Goal: Find specific page/section: Find specific page/section

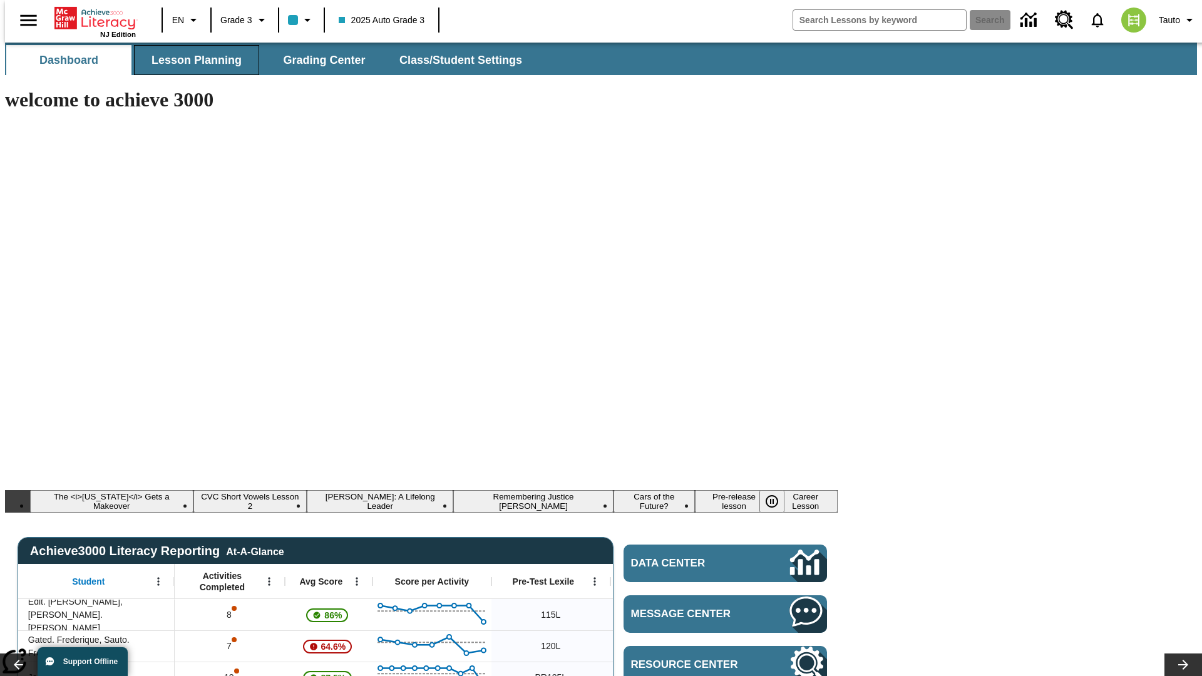
click at [192, 60] on span "Lesson Planning" at bounding box center [197, 60] width 90 height 14
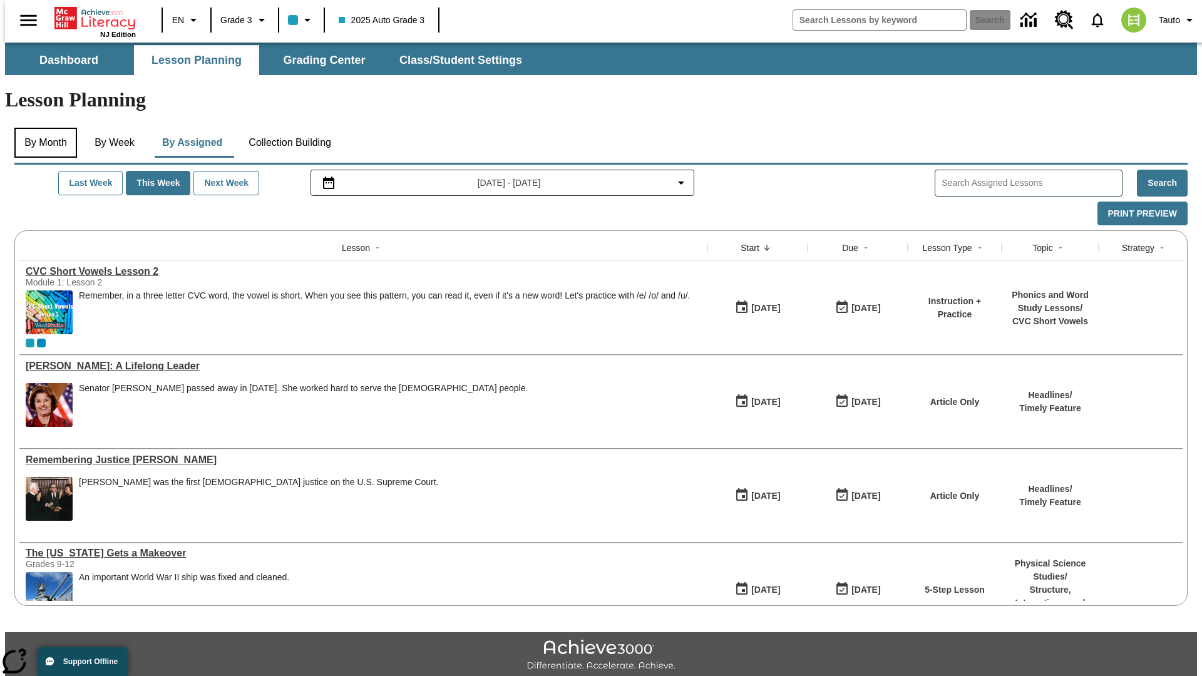
click at [42, 128] on button "By Month" at bounding box center [45, 143] width 63 height 30
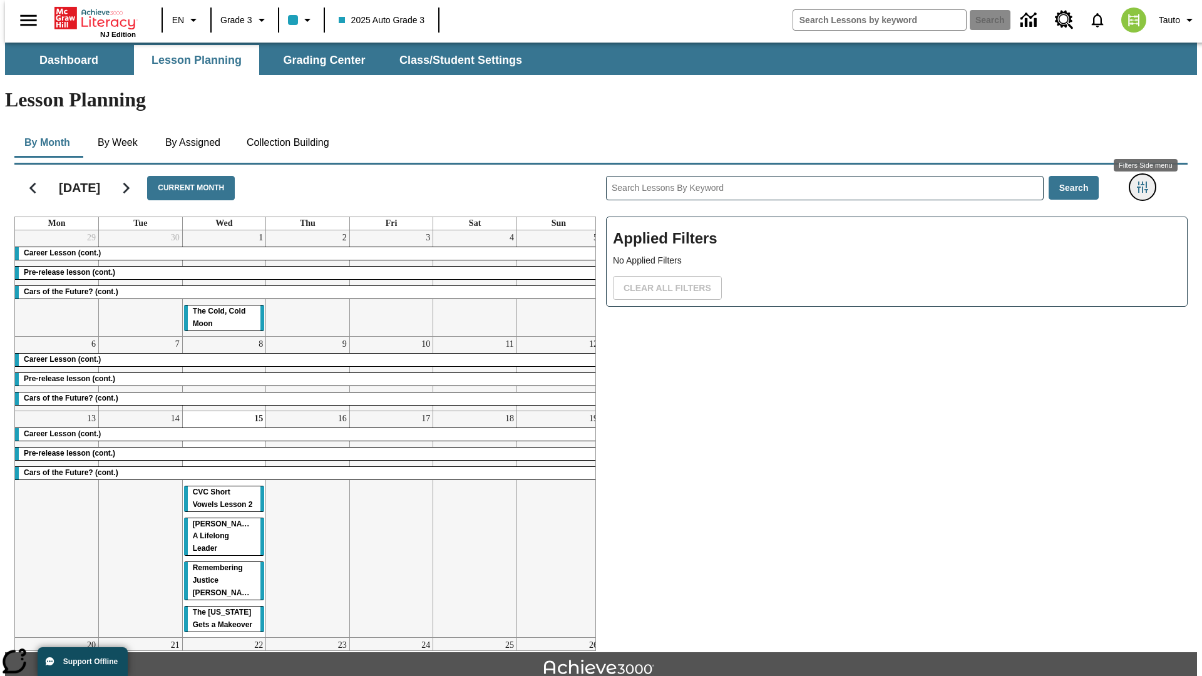
click at [1147, 182] on icon "Filters Side menu" at bounding box center [1142, 187] width 11 height 11
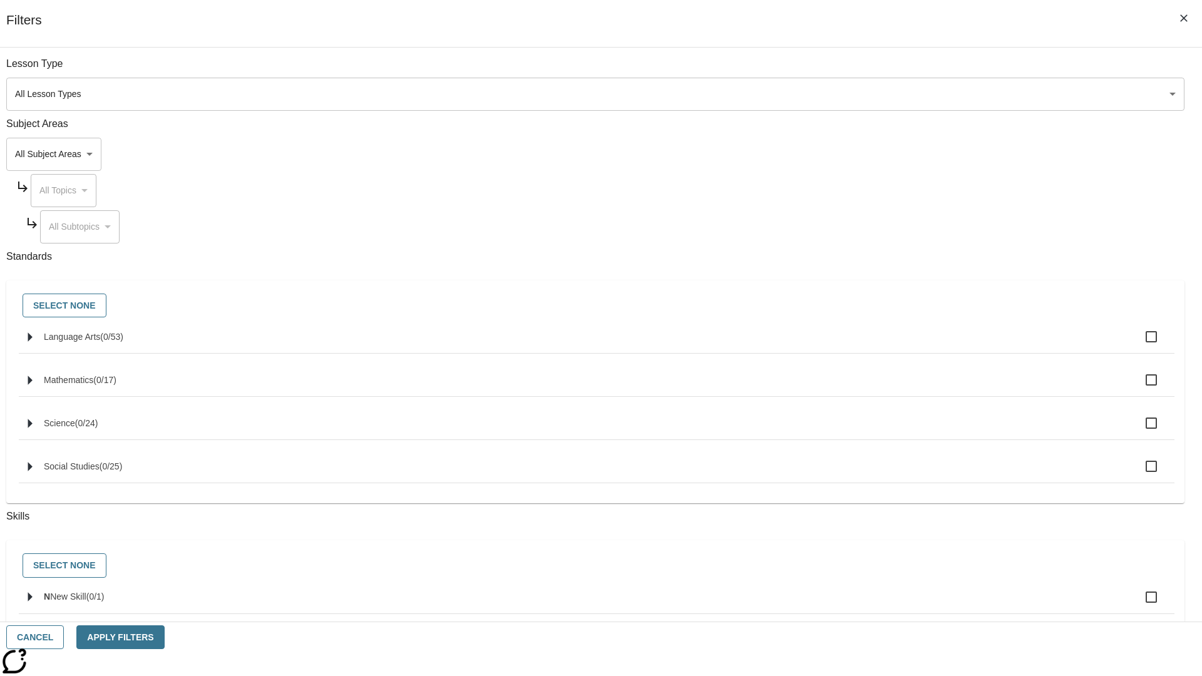
click at [902, 94] on body "Skip to main content [GEOGRAPHIC_DATA] Edition EN Grade 3 2025 Auto Grade 3 Sea…" at bounding box center [601, 388] width 1192 height 691
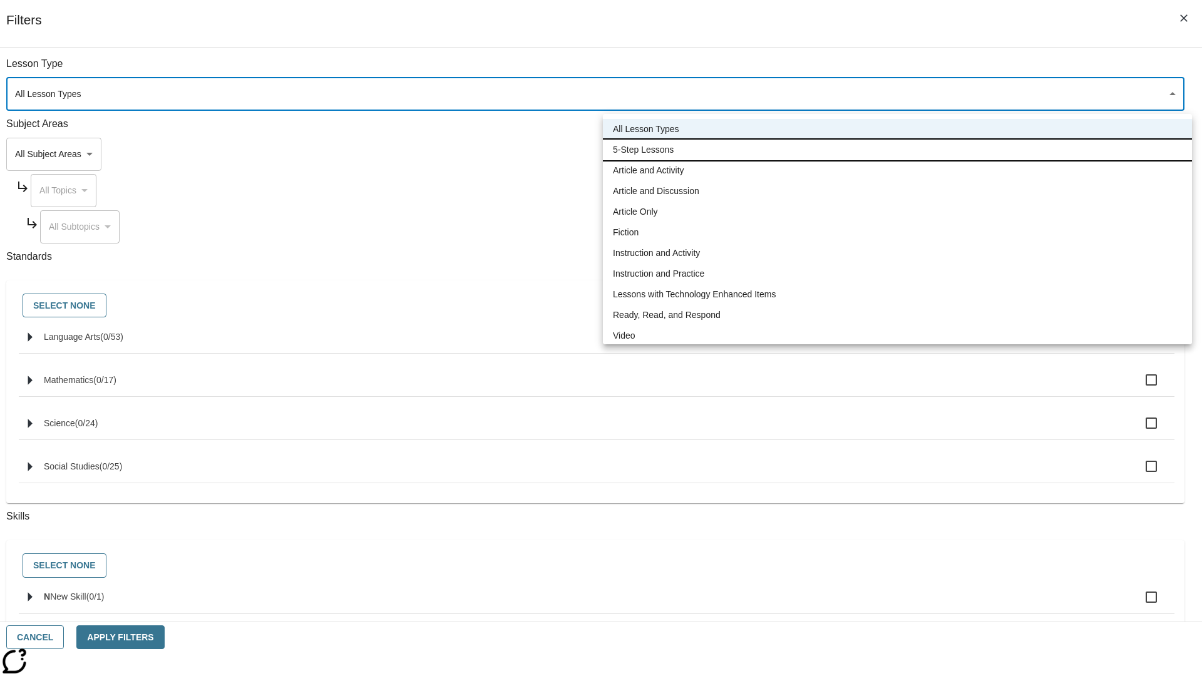
click at [897, 150] on li "5-Step Lessons" at bounding box center [897, 150] width 589 height 21
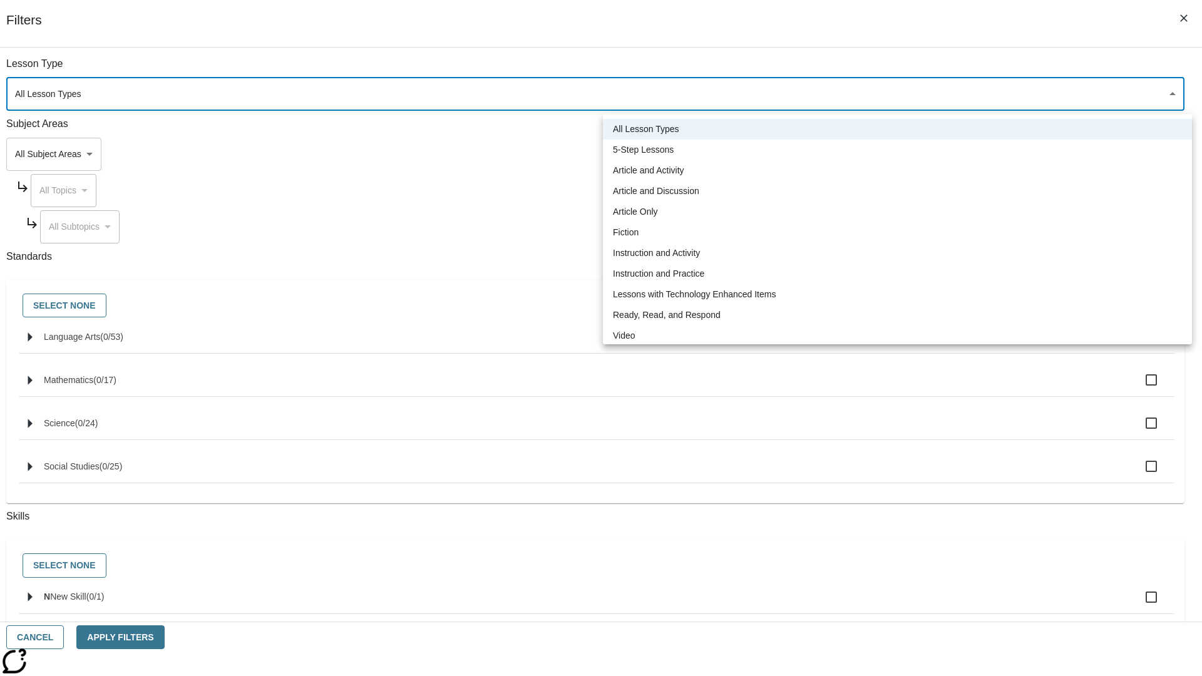
type input "1"
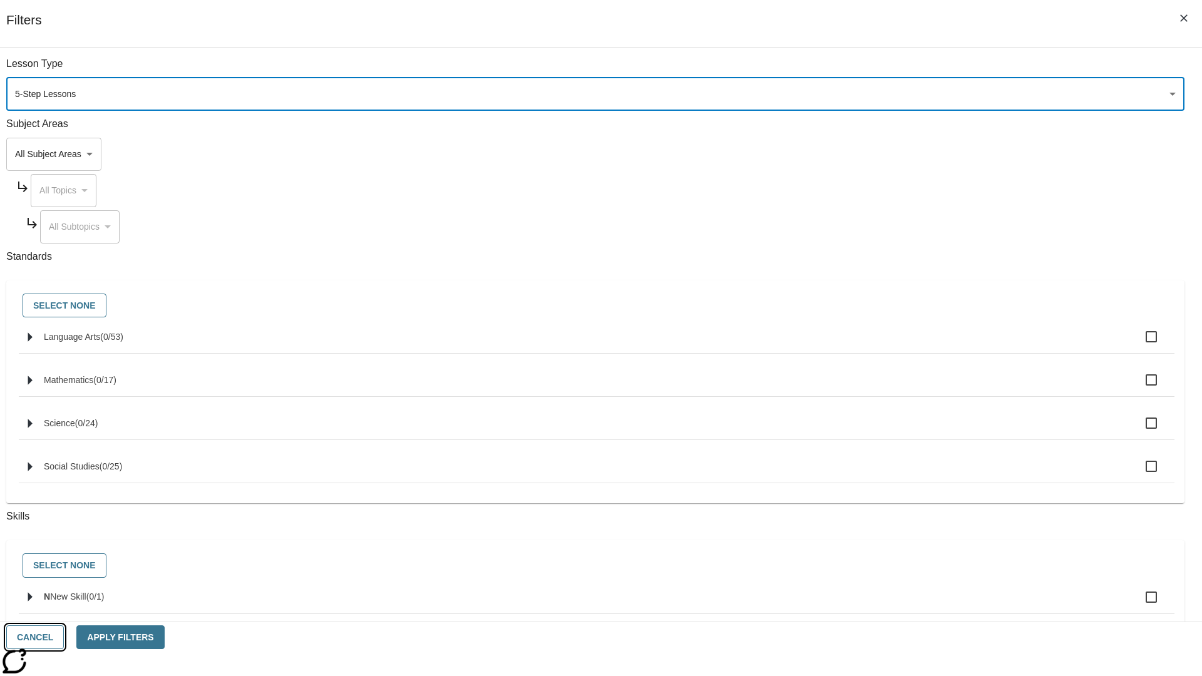
click at [64, 637] on button "Cancel" at bounding box center [35, 638] width 58 height 24
click at [1147, 182] on icon "Filters Side menu" at bounding box center [1142, 187] width 11 height 11
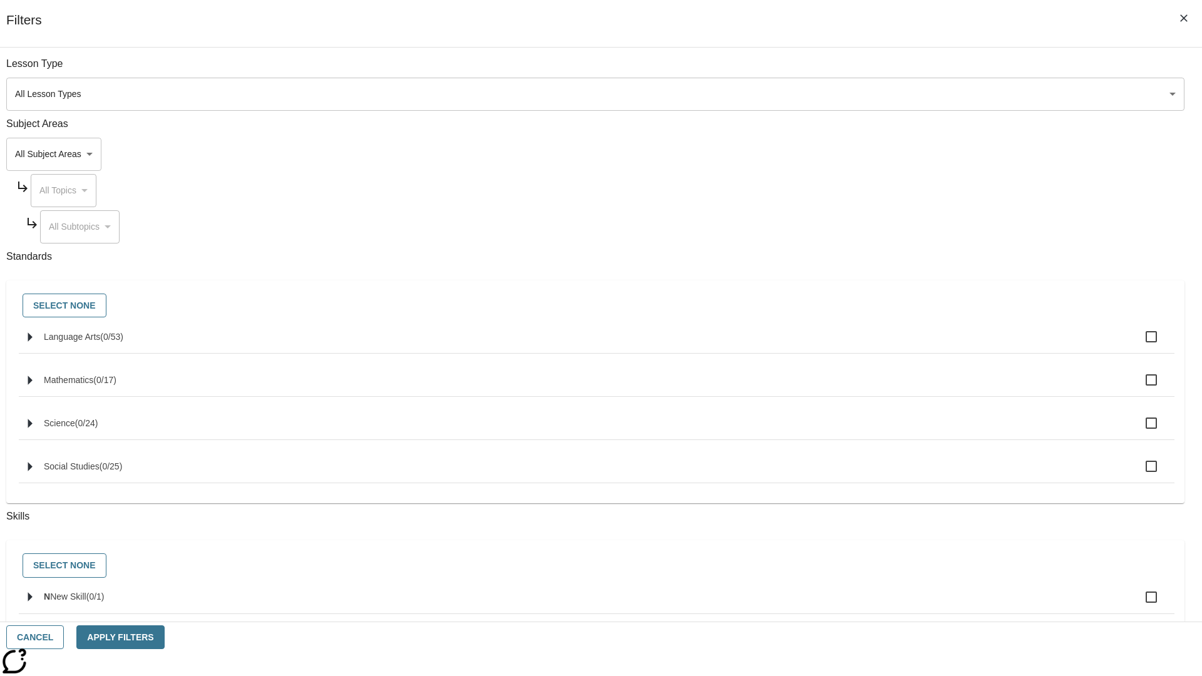
click at [902, 94] on body "Skip to main content [GEOGRAPHIC_DATA] Edition EN Grade 3 2025 Auto Grade 3 Sea…" at bounding box center [601, 388] width 1192 height 691
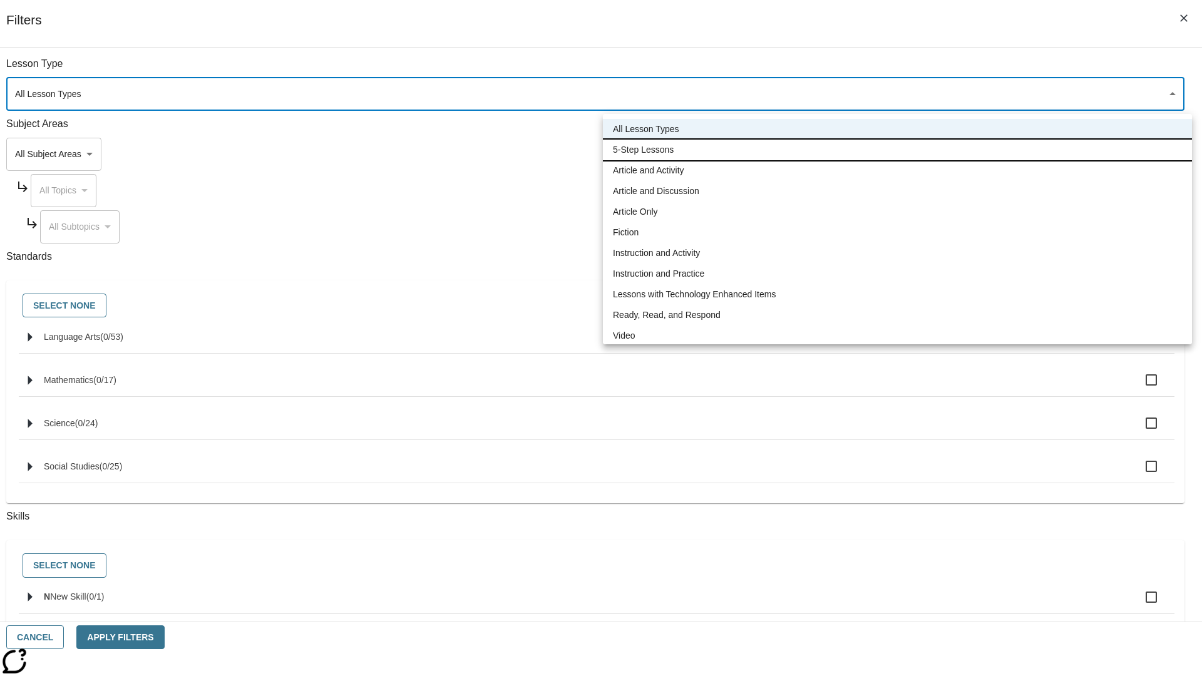
click at [897, 150] on li "5-Step Lessons" at bounding box center [897, 150] width 589 height 21
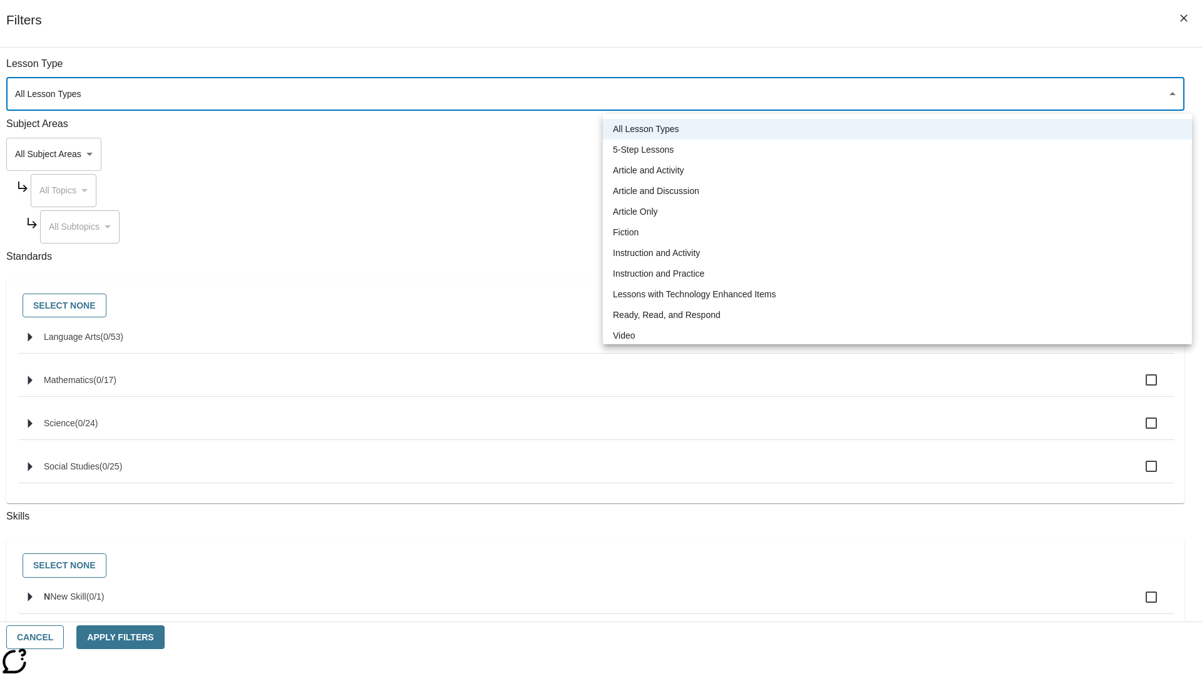
type input "1"
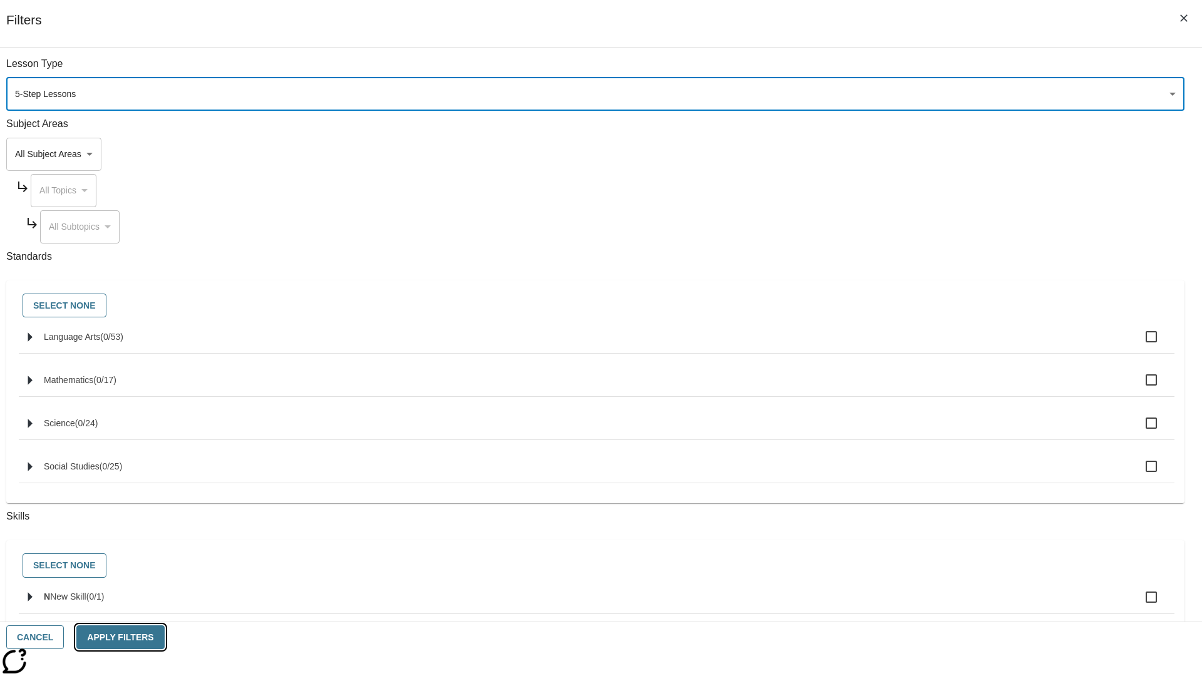
click at [164, 637] on button "Apply Filters" at bounding box center [120, 638] width 88 height 24
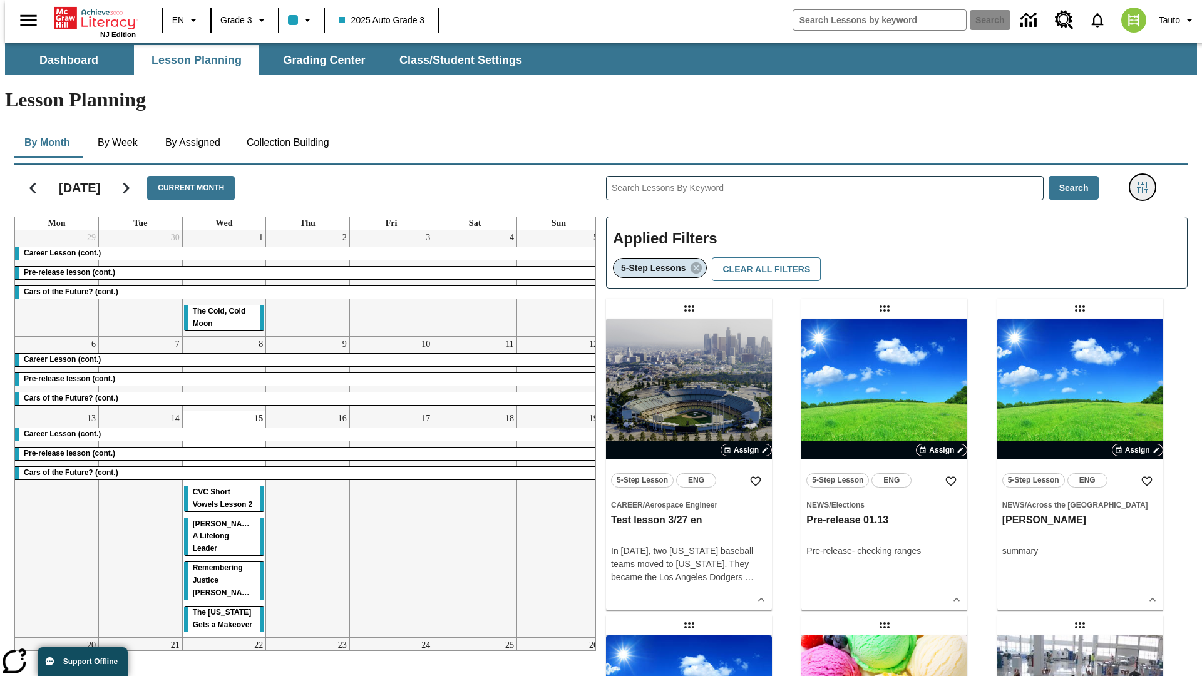
click at [1147, 182] on icon "Filters Side menu" at bounding box center [1142, 187] width 11 height 11
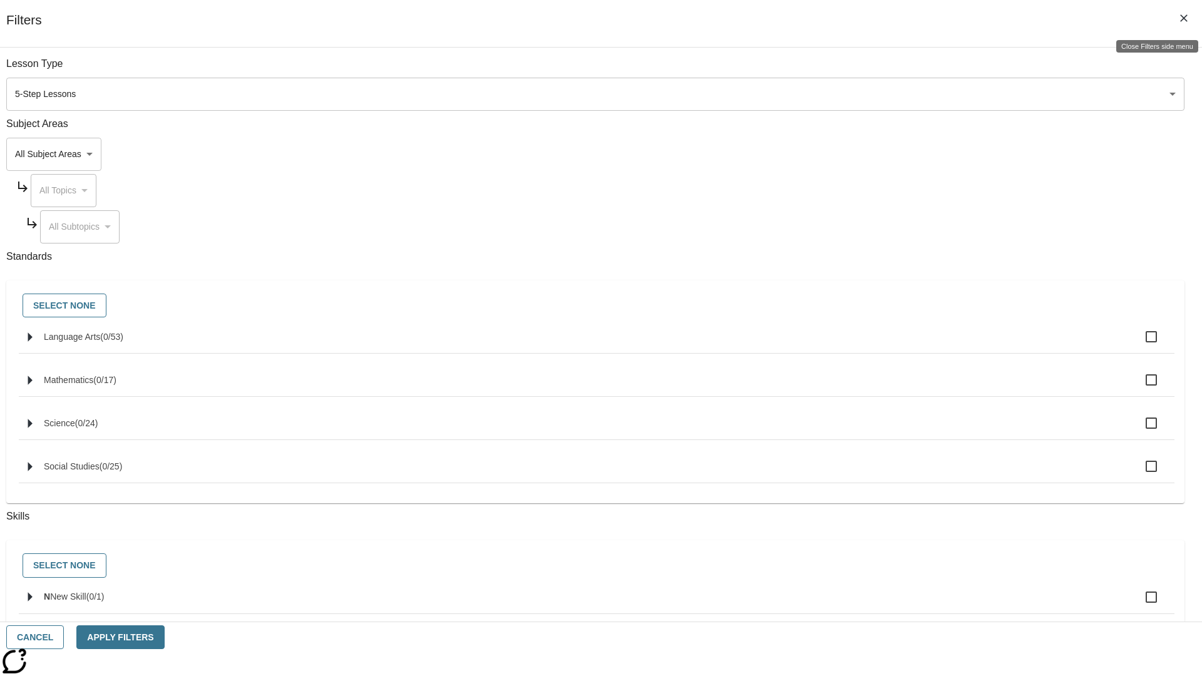
click at [1184, 18] on icon "Close Filters side menu" at bounding box center [1184, 18] width 8 height 8
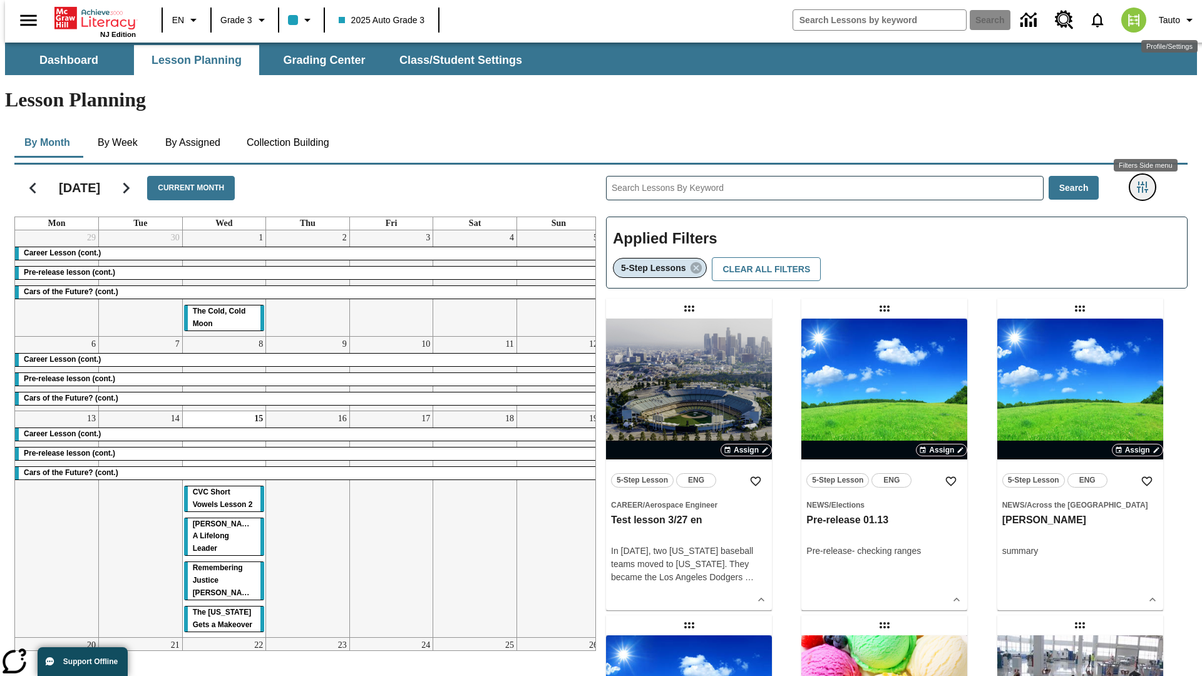
click at [1147, 182] on icon "Filters Side menu" at bounding box center [1142, 187] width 11 height 11
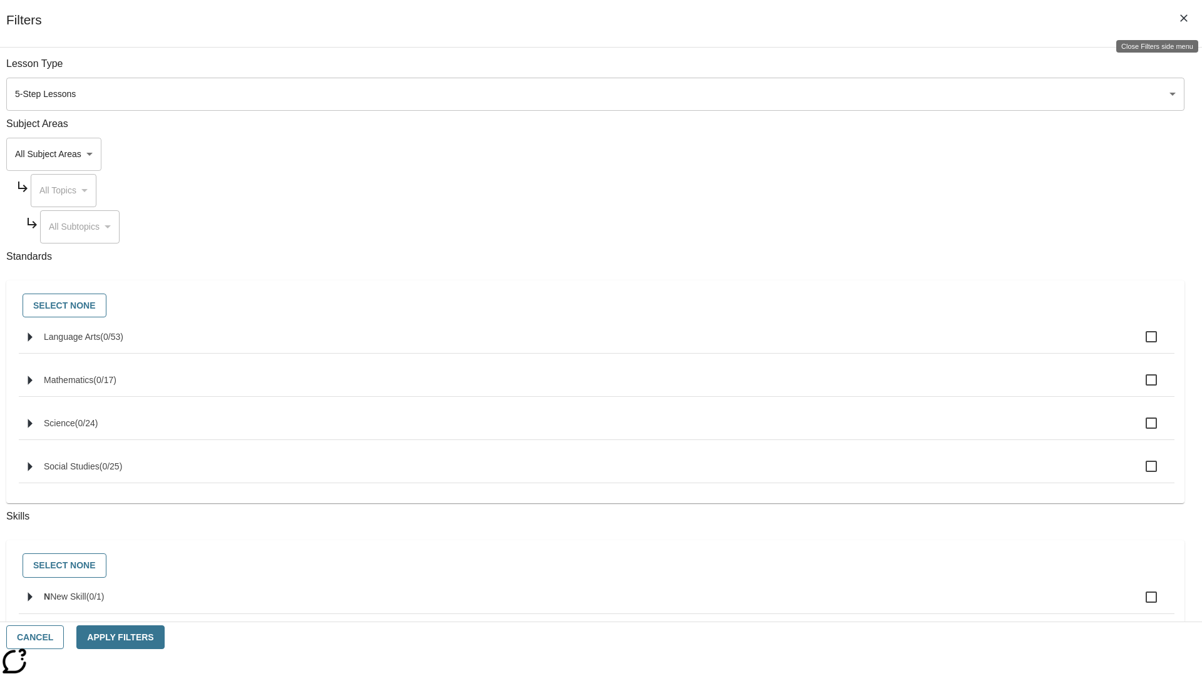
click at [1184, 18] on icon "Close Filters side menu" at bounding box center [1184, 18] width 8 height 8
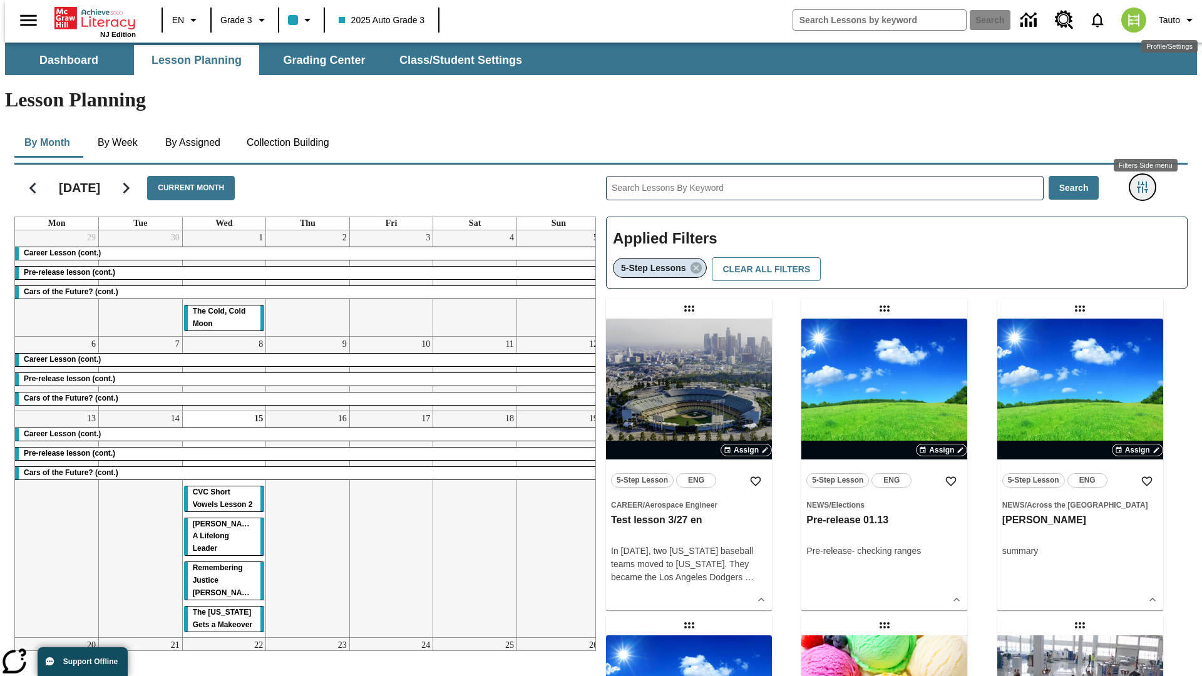
click at [1147, 182] on icon "Filters Side menu" at bounding box center [1142, 187] width 11 height 11
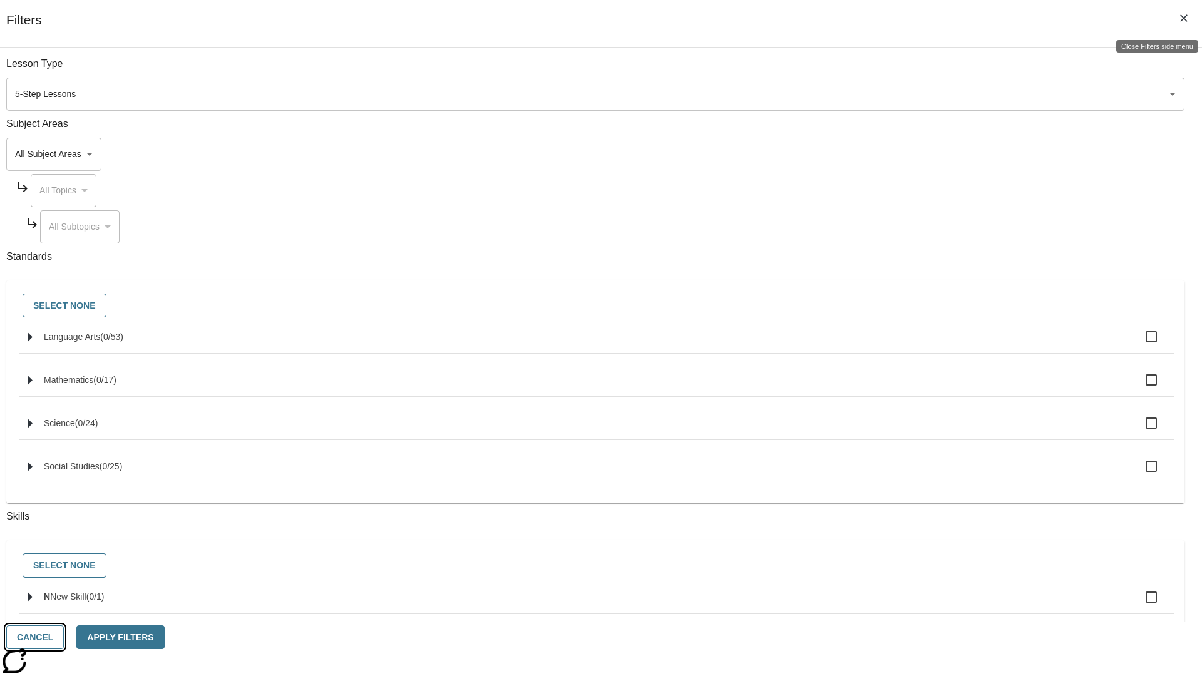
click at [64, 637] on button "Cancel" at bounding box center [35, 638] width 58 height 24
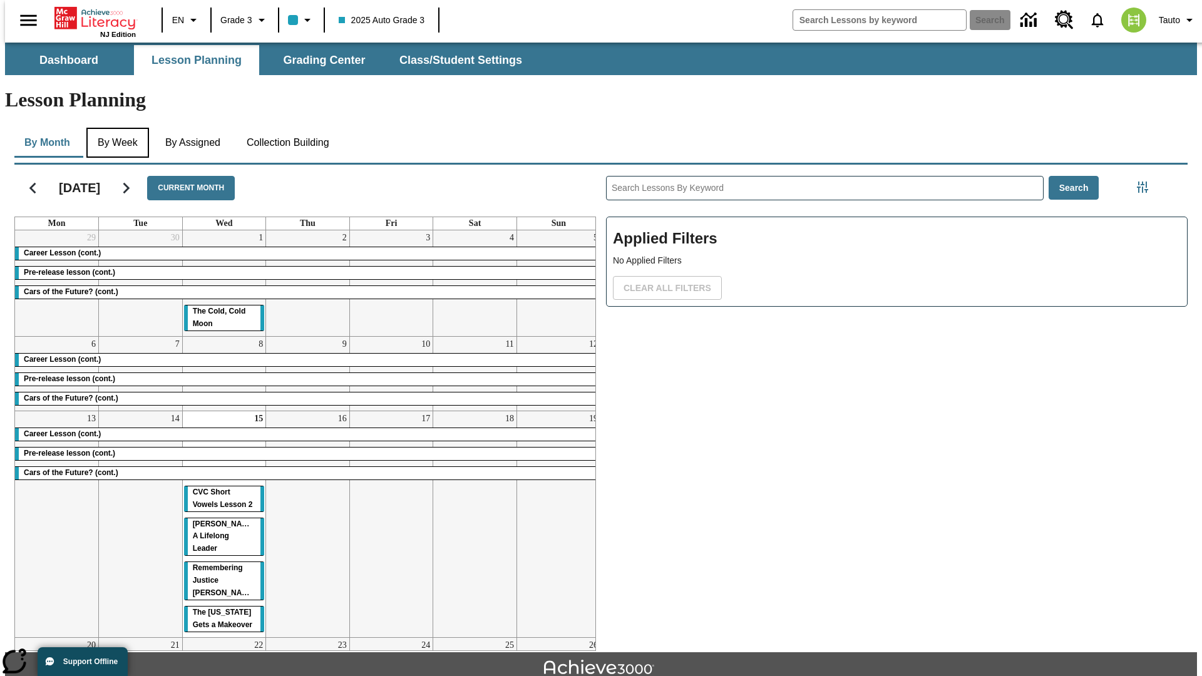
click at [116, 128] on button "By Week" at bounding box center [117, 143] width 63 height 30
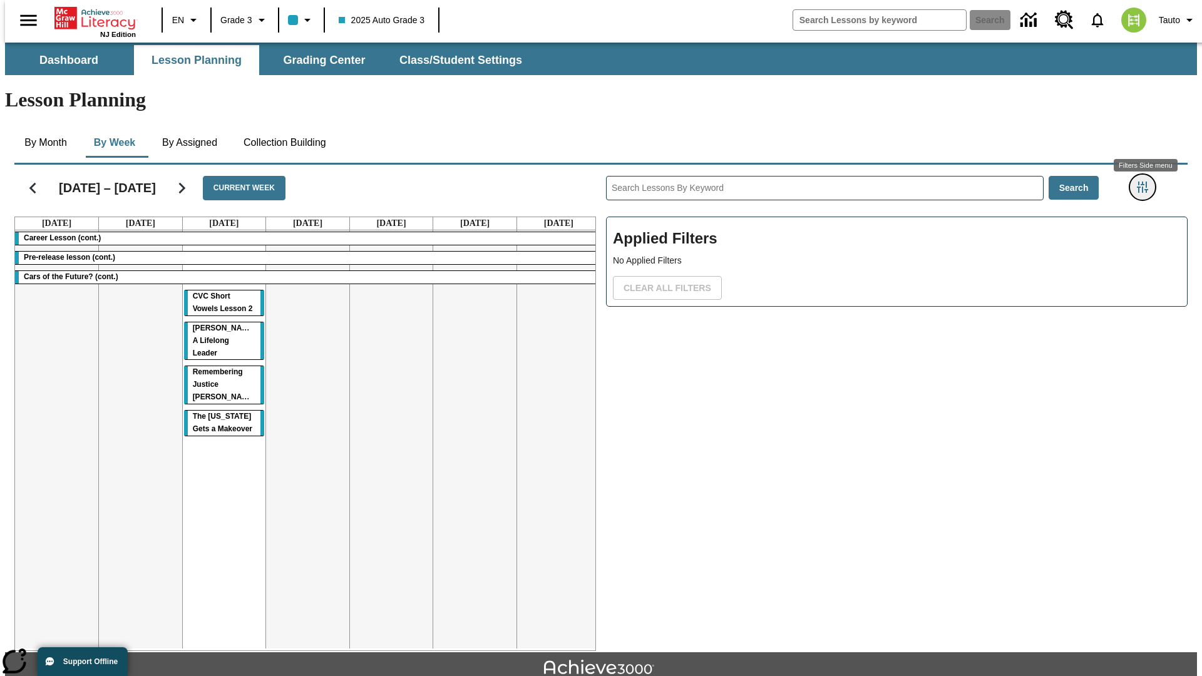
click at [1147, 182] on icon "Filters Side menu" at bounding box center [1142, 187] width 11 height 11
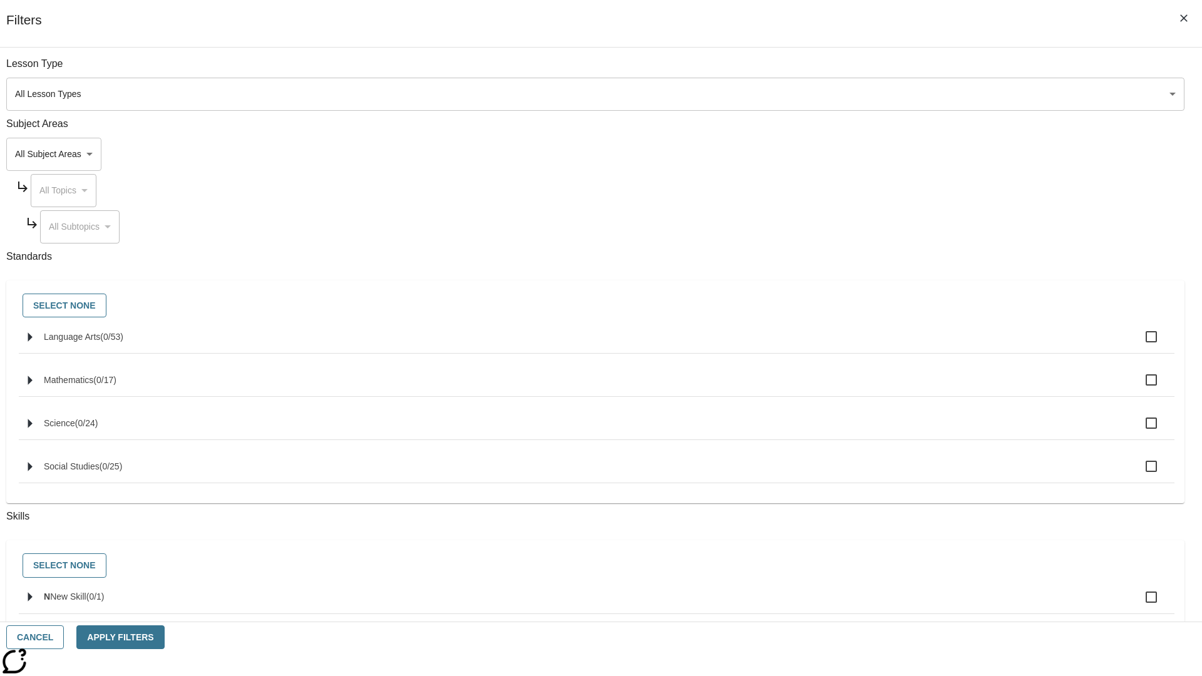
click at [902, 94] on body "Skip to main content NJ Edition EN Grade 3 2025 Auto Grade 3 Search 0 Tauto Das…" at bounding box center [601, 388] width 1192 height 691
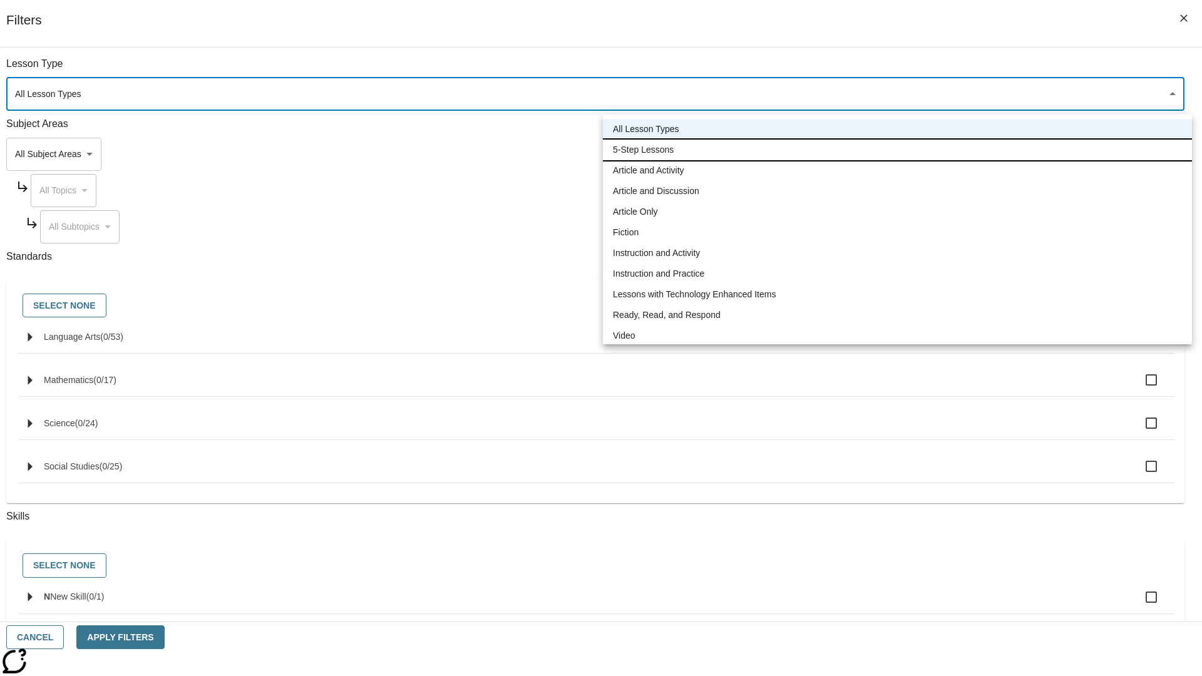
click at [897, 150] on li "5-Step Lessons" at bounding box center [897, 150] width 589 height 21
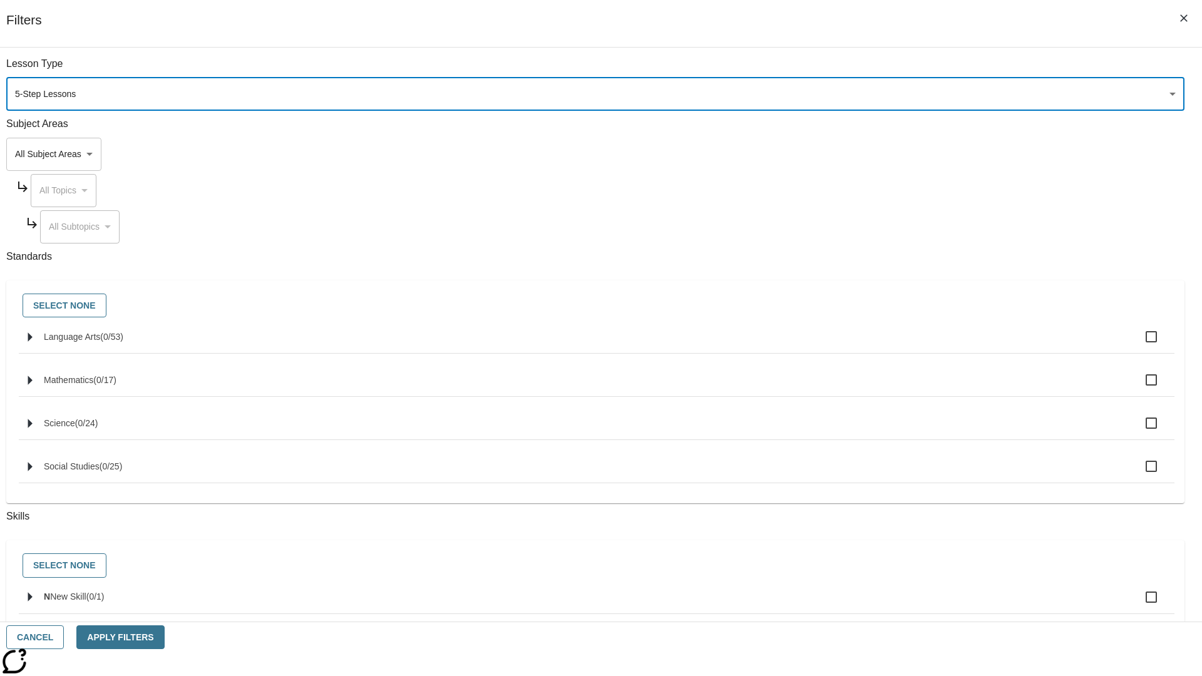
type input "1"
click at [64, 637] on button "Cancel" at bounding box center [35, 638] width 58 height 24
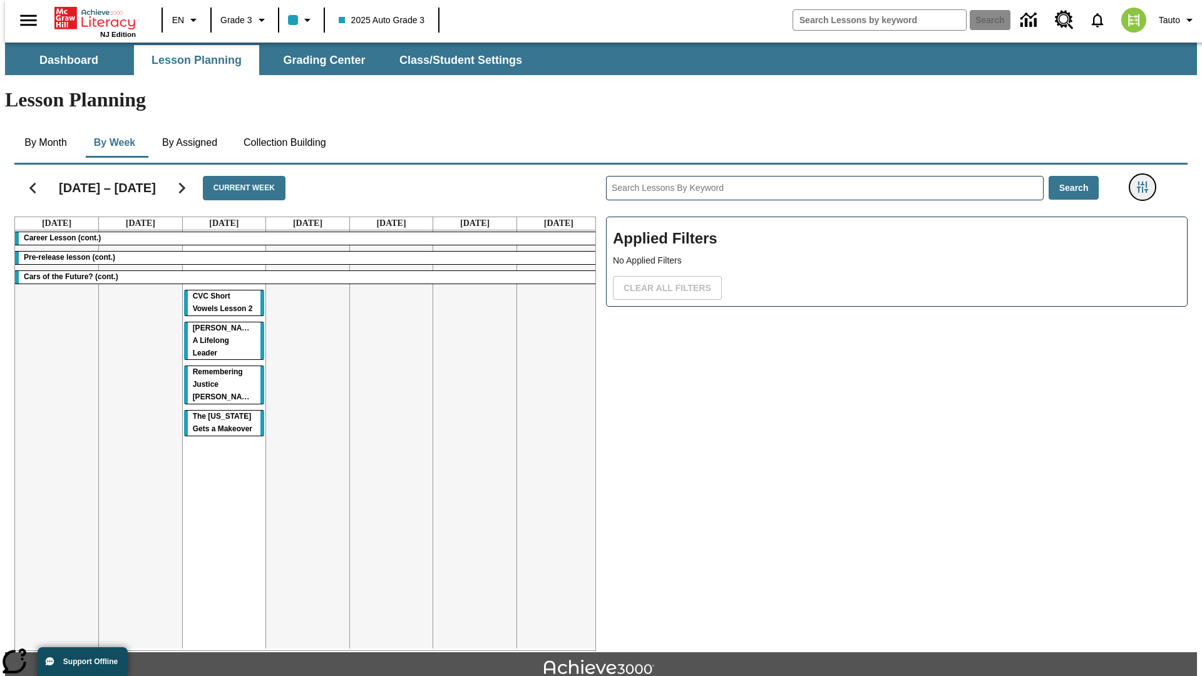
click at [1147, 182] on icon "Filters Side menu" at bounding box center [1142, 187] width 11 height 11
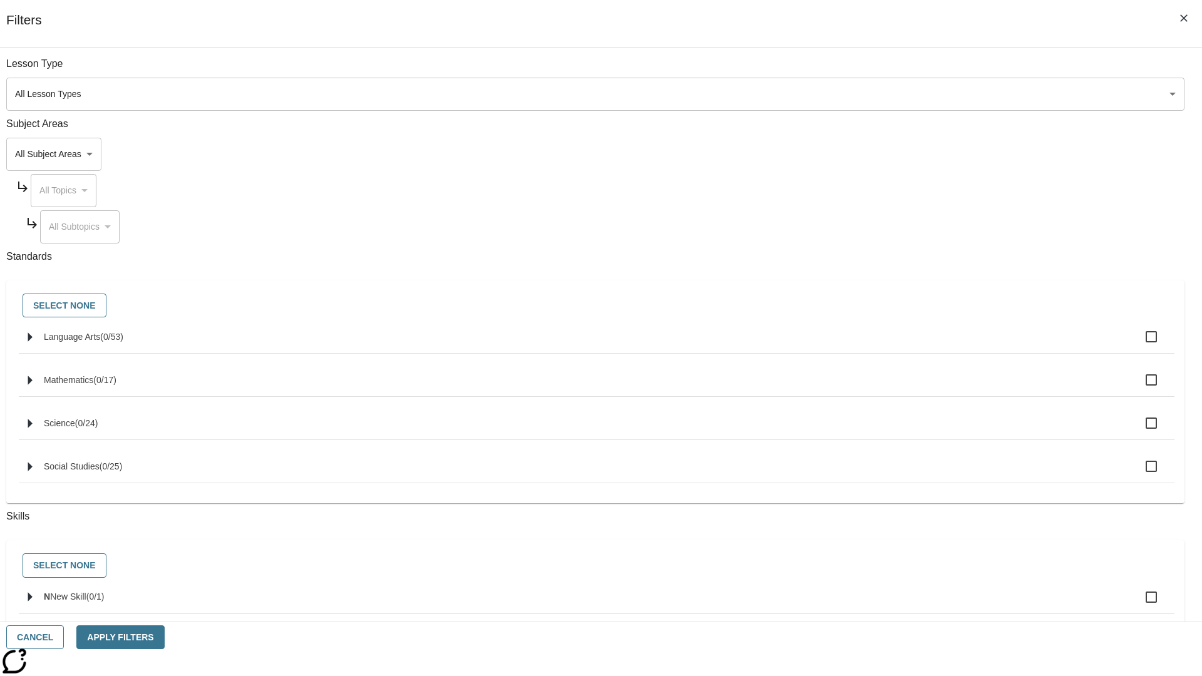
click at [902, 94] on body "Skip to main content NJ Edition EN Grade 3 2025 Auto Grade 3 Search 0 Tauto Das…" at bounding box center [601, 388] width 1192 height 691
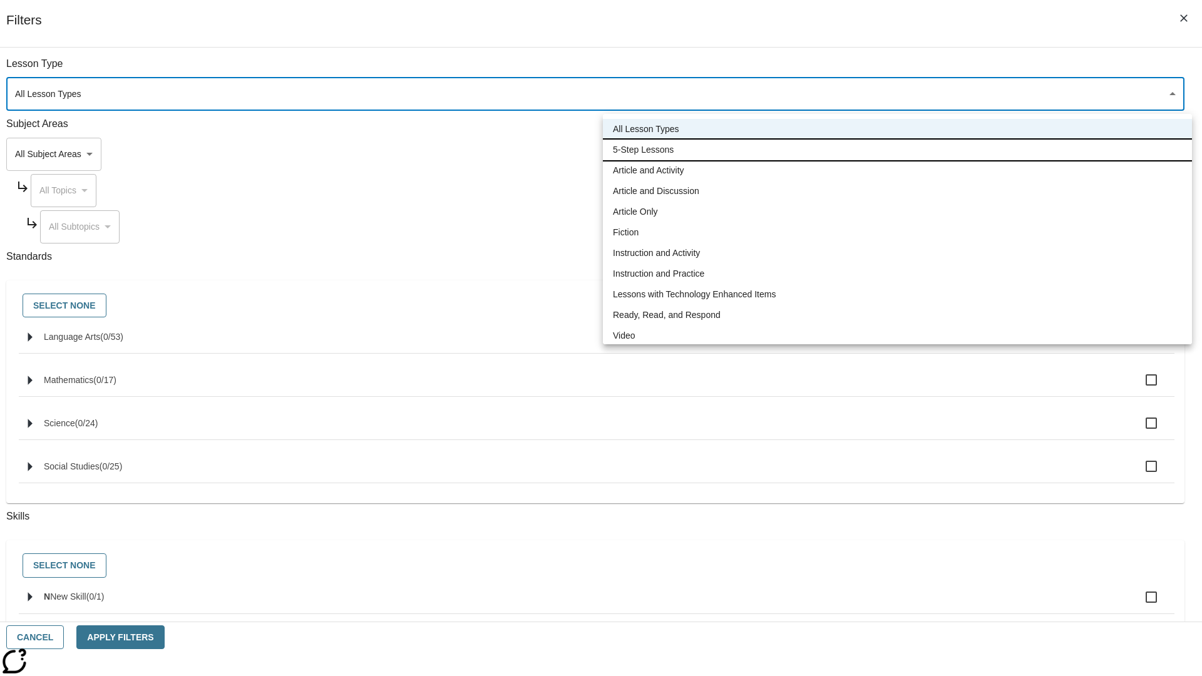
click at [897, 150] on li "5-Step Lessons" at bounding box center [897, 150] width 589 height 21
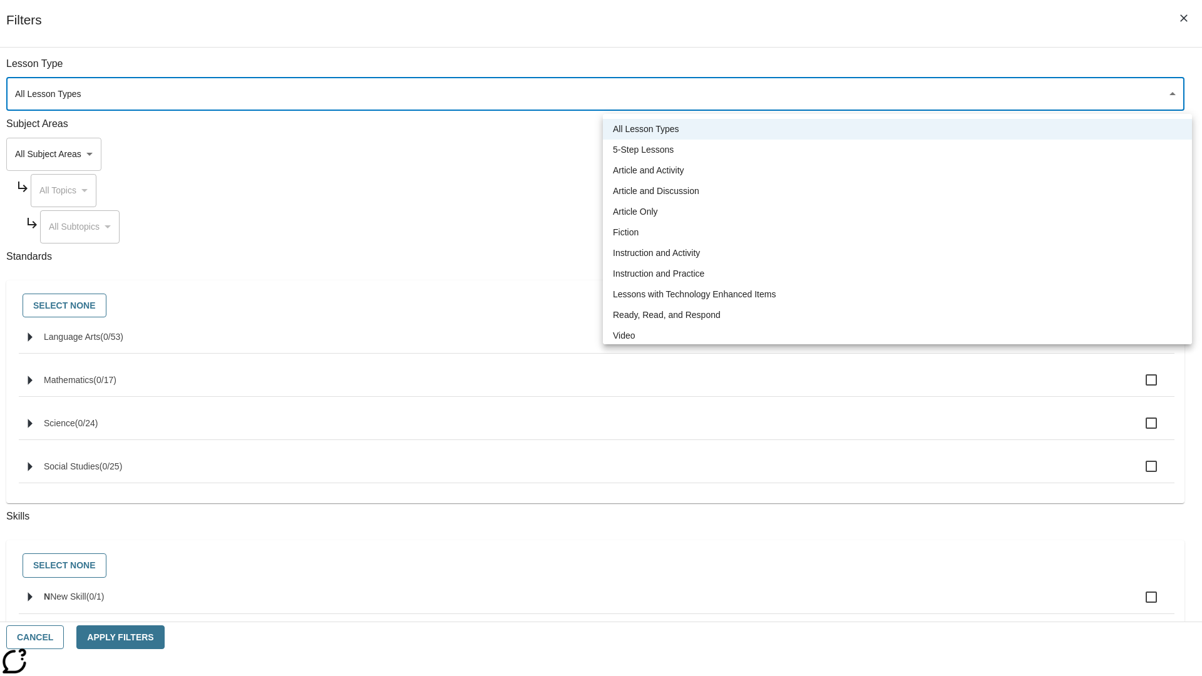
type input "1"
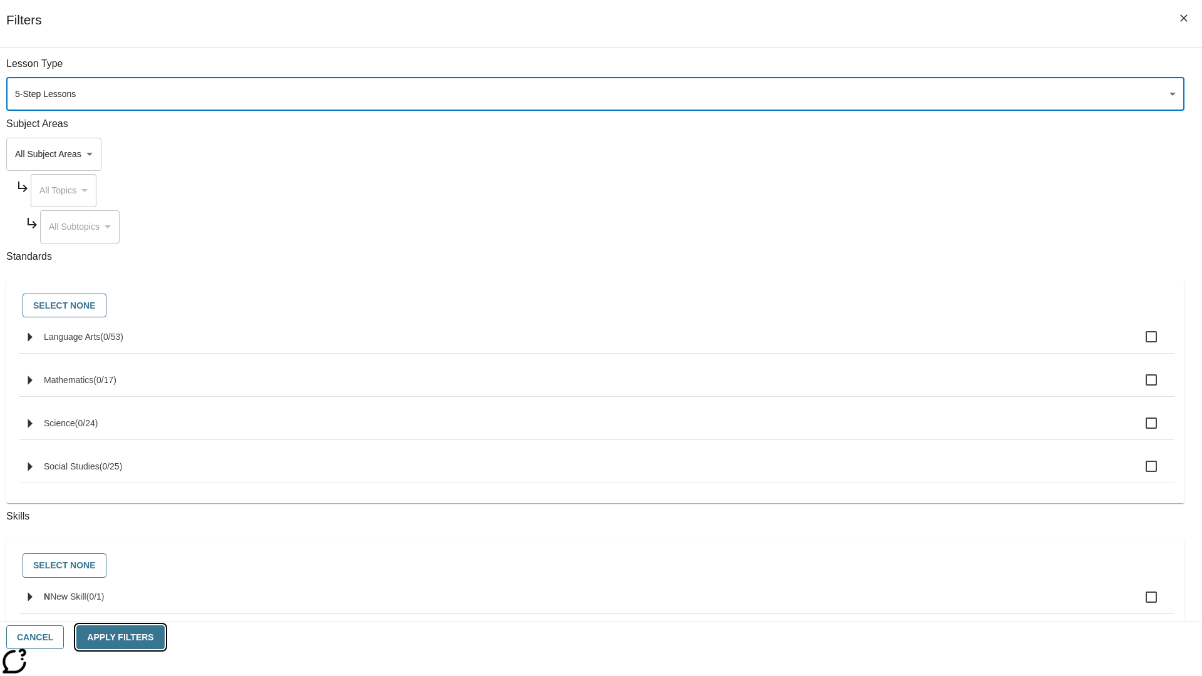
click at [164, 637] on button "Apply Filters" at bounding box center [120, 638] width 88 height 24
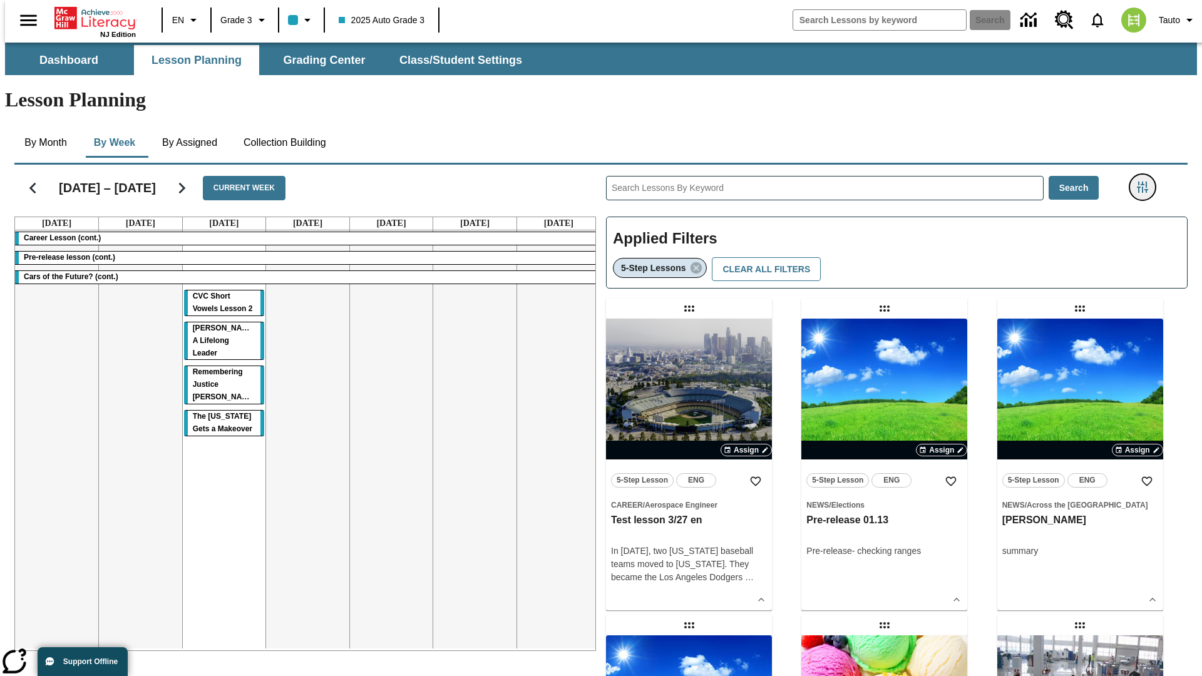
click at [1147, 182] on icon "Filters Side menu" at bounding box center [1142, 187] width 11 height 11
